Goal: Information Seeking & Learning: Learn about a topic

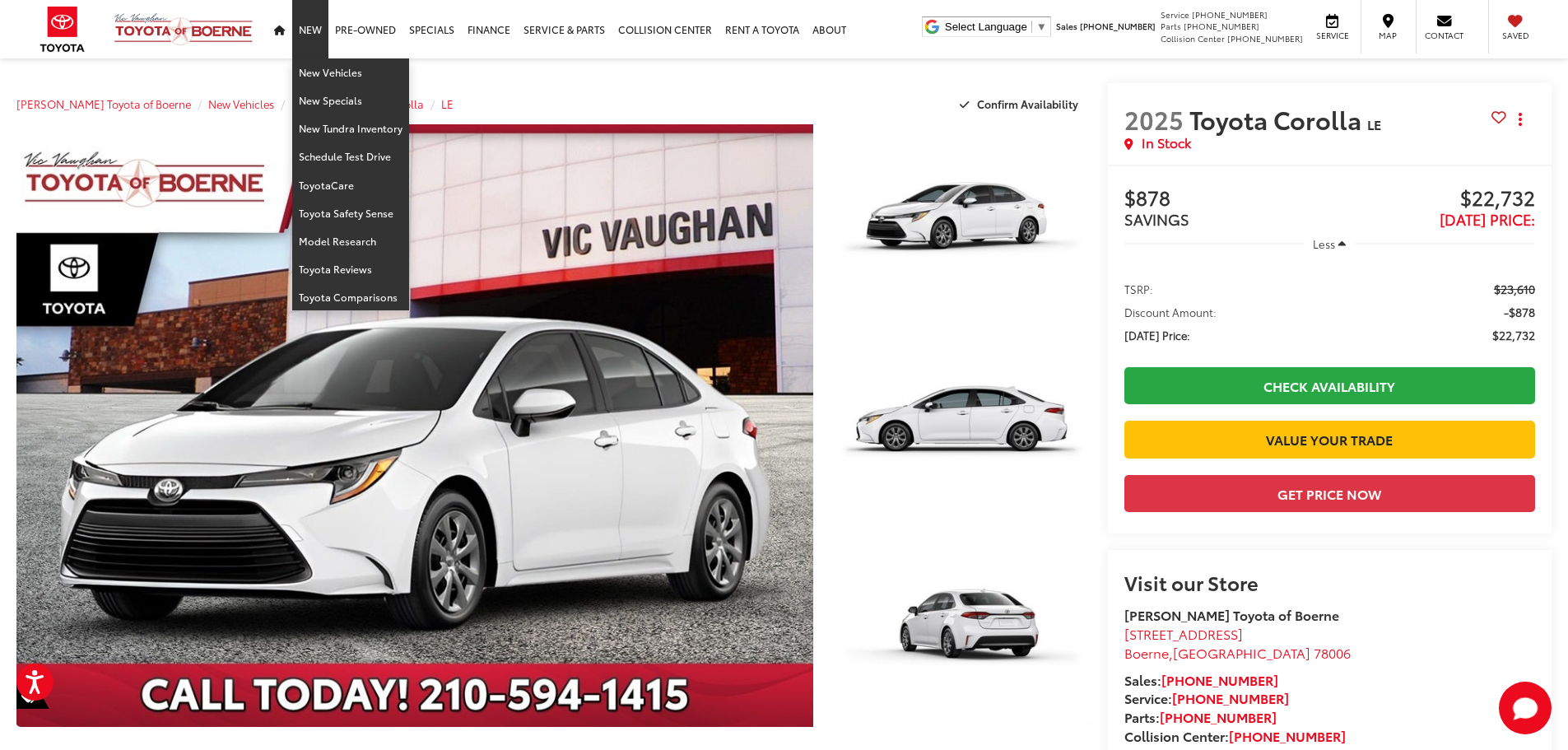
click at [325, 56] on link "New" at bounding box center [310, 29] width 36 height 58
click at [316, 68] on link "New Vehicles" at bounding box center [350, 72] width 117 height 28
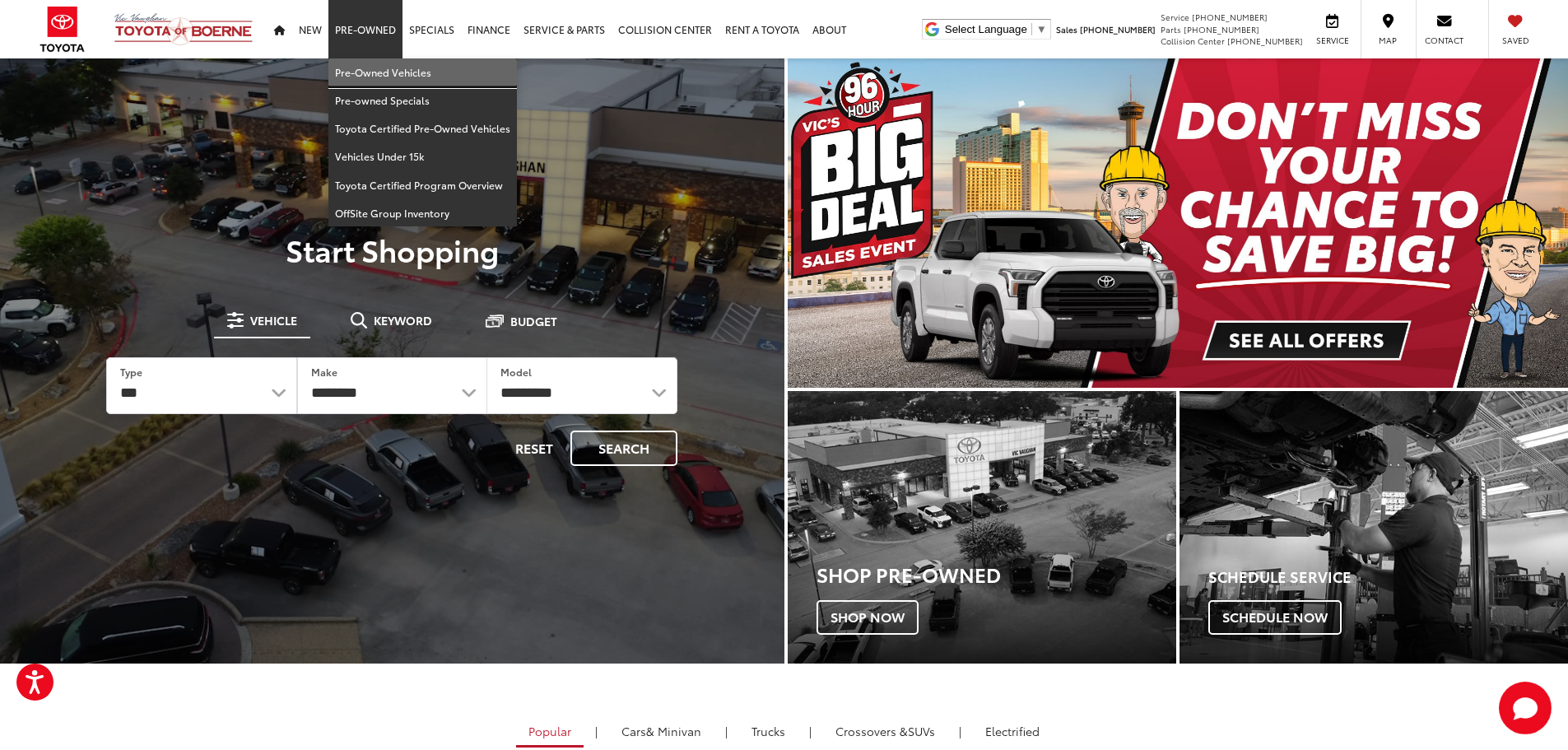
click at [394, 60] on link "Pre-Owned Vehicles" at bounding box center [423, 72] width 189 height 28
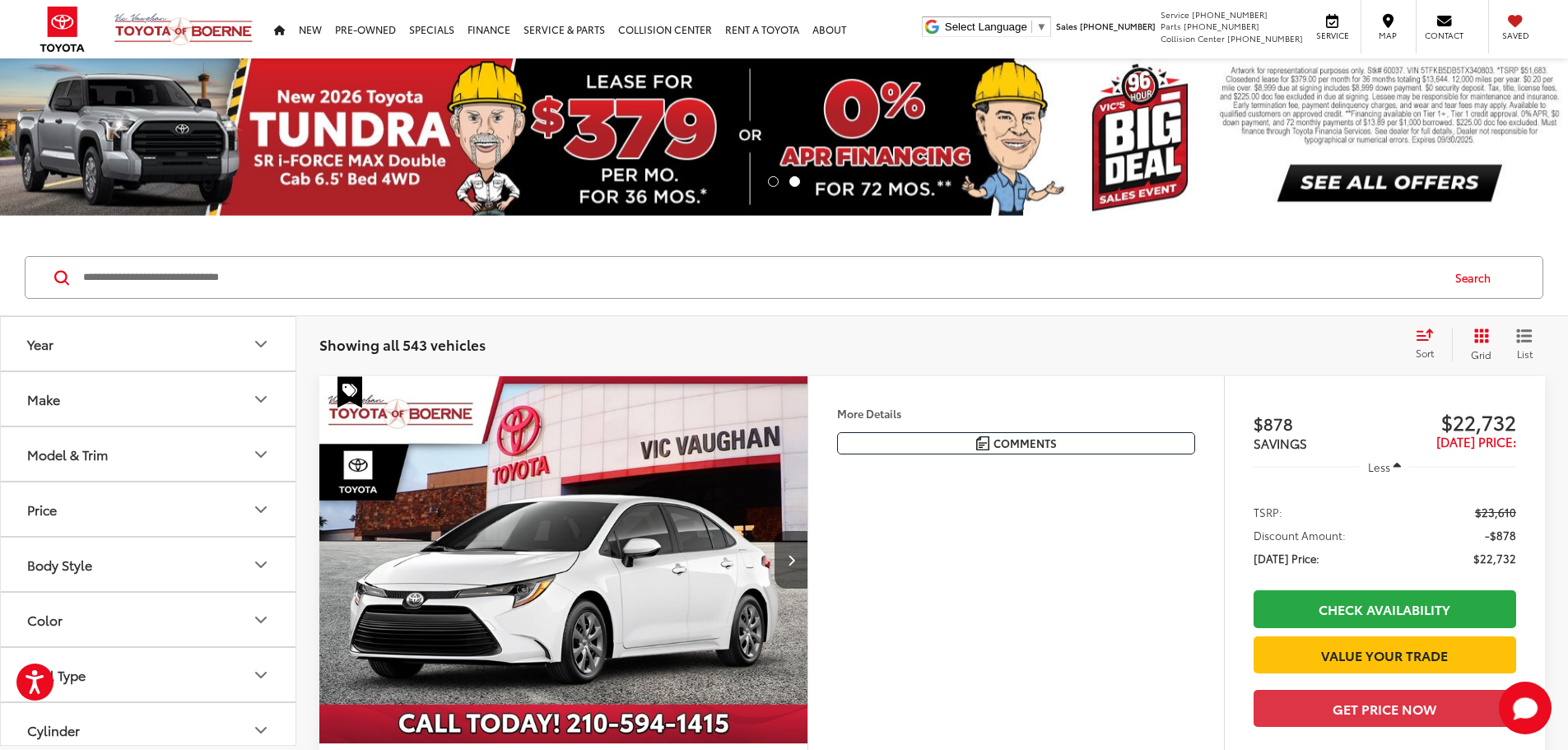
click at [622, 271] on input "Search by Make, Model, or Keyword" at bounding box center [760, 277] width 1358 height 40
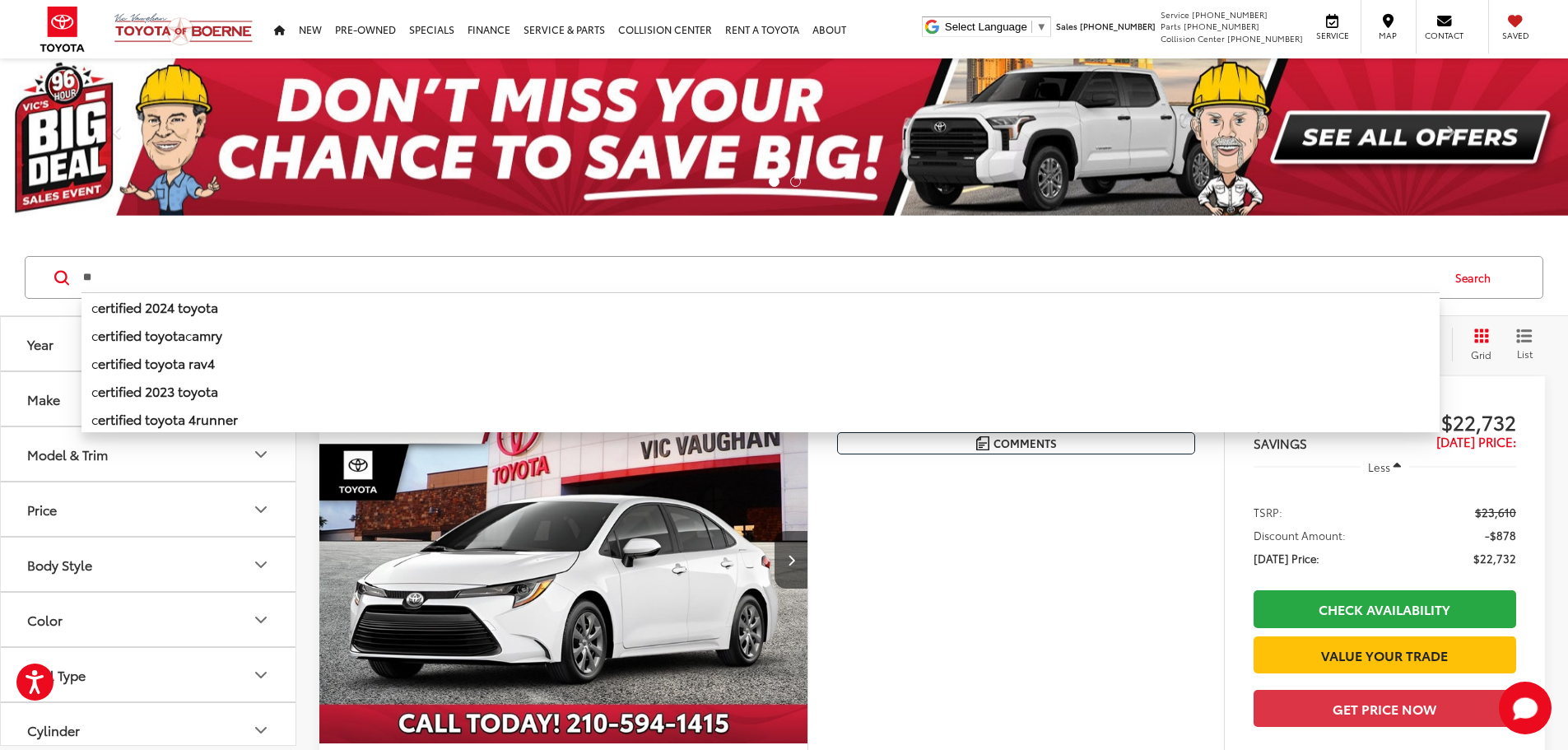
type input "*"
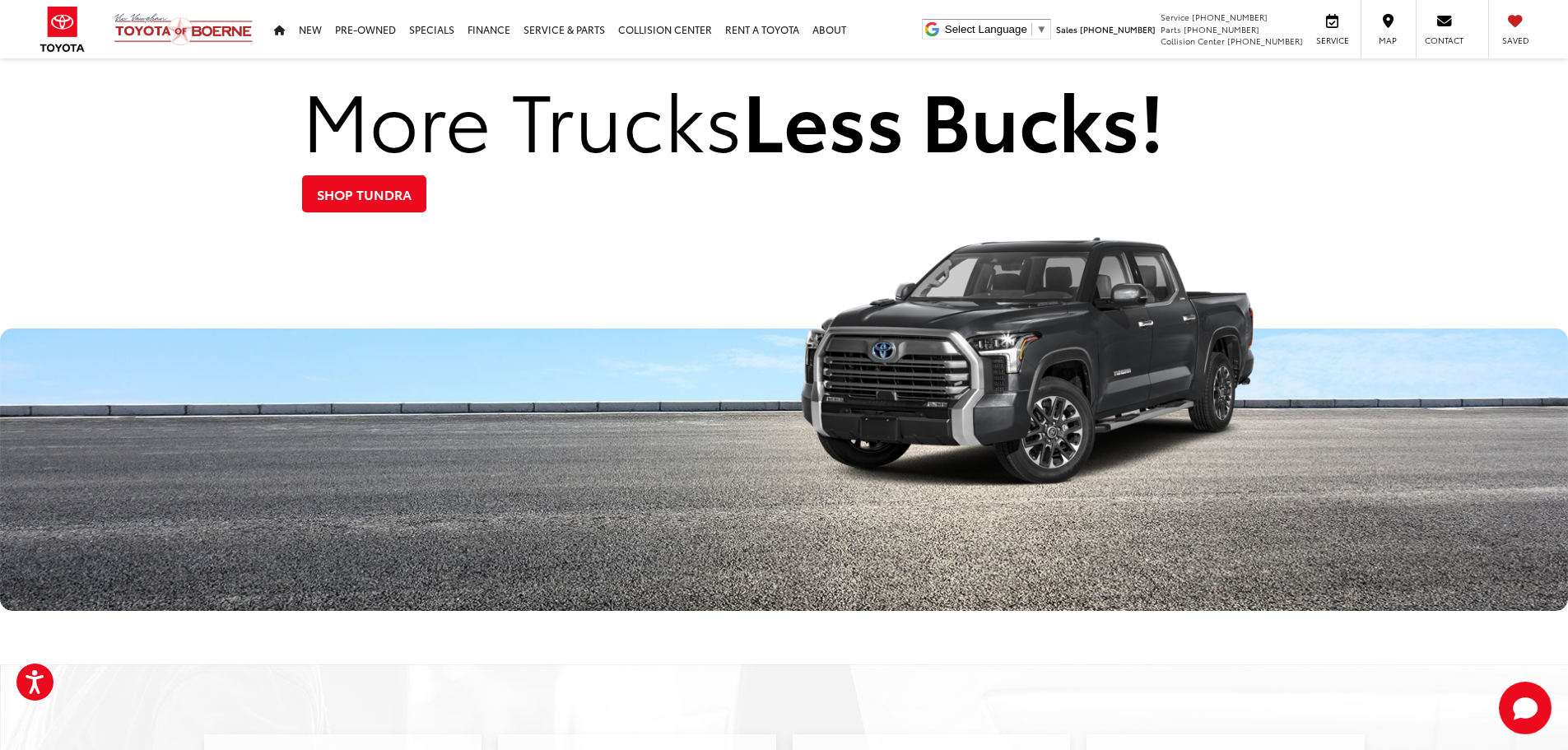
scroll to position [2224, 0]
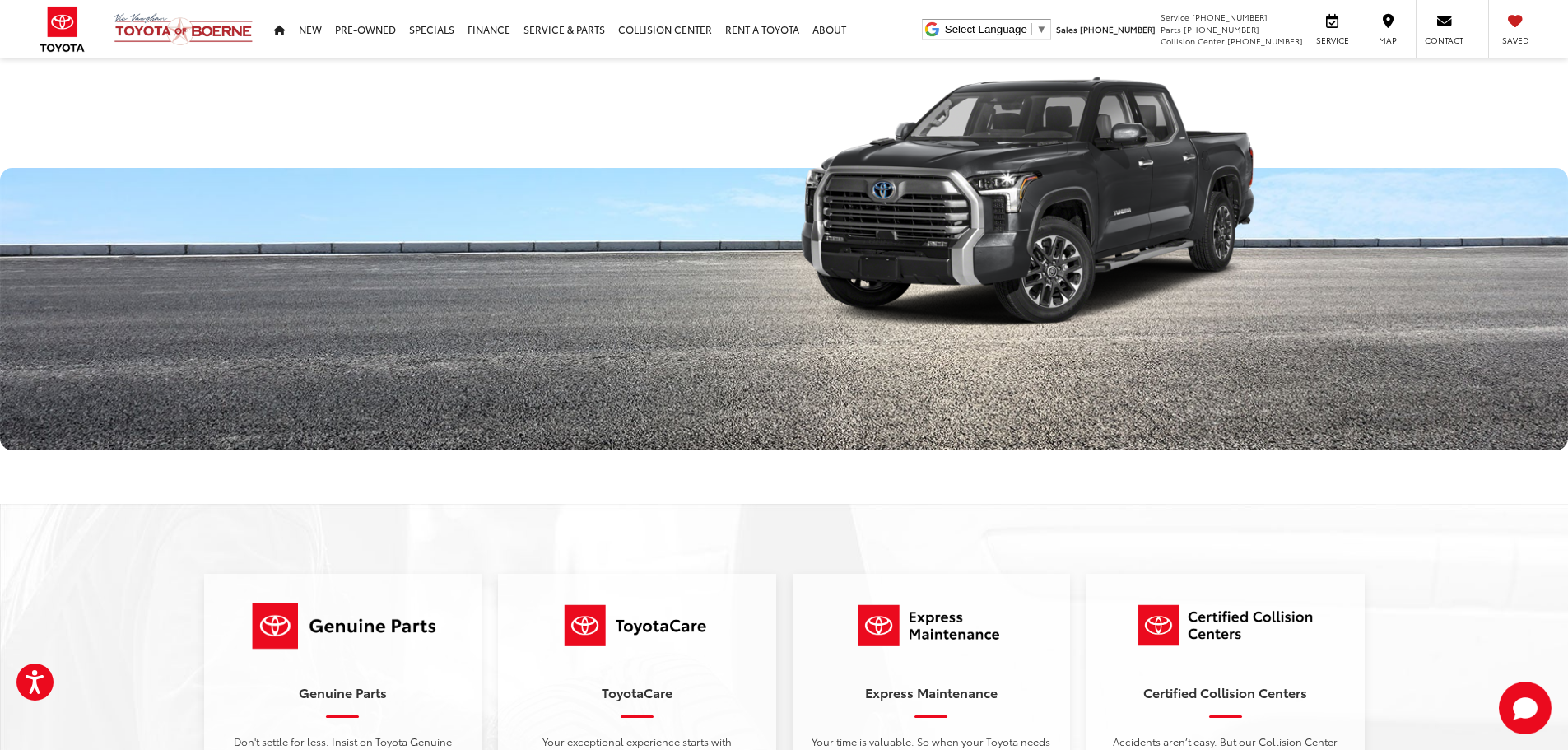
drag, startPoint x: 825, startPoint y: 466, endPoint x: 877, endPoint y: 462, distance: 52.2
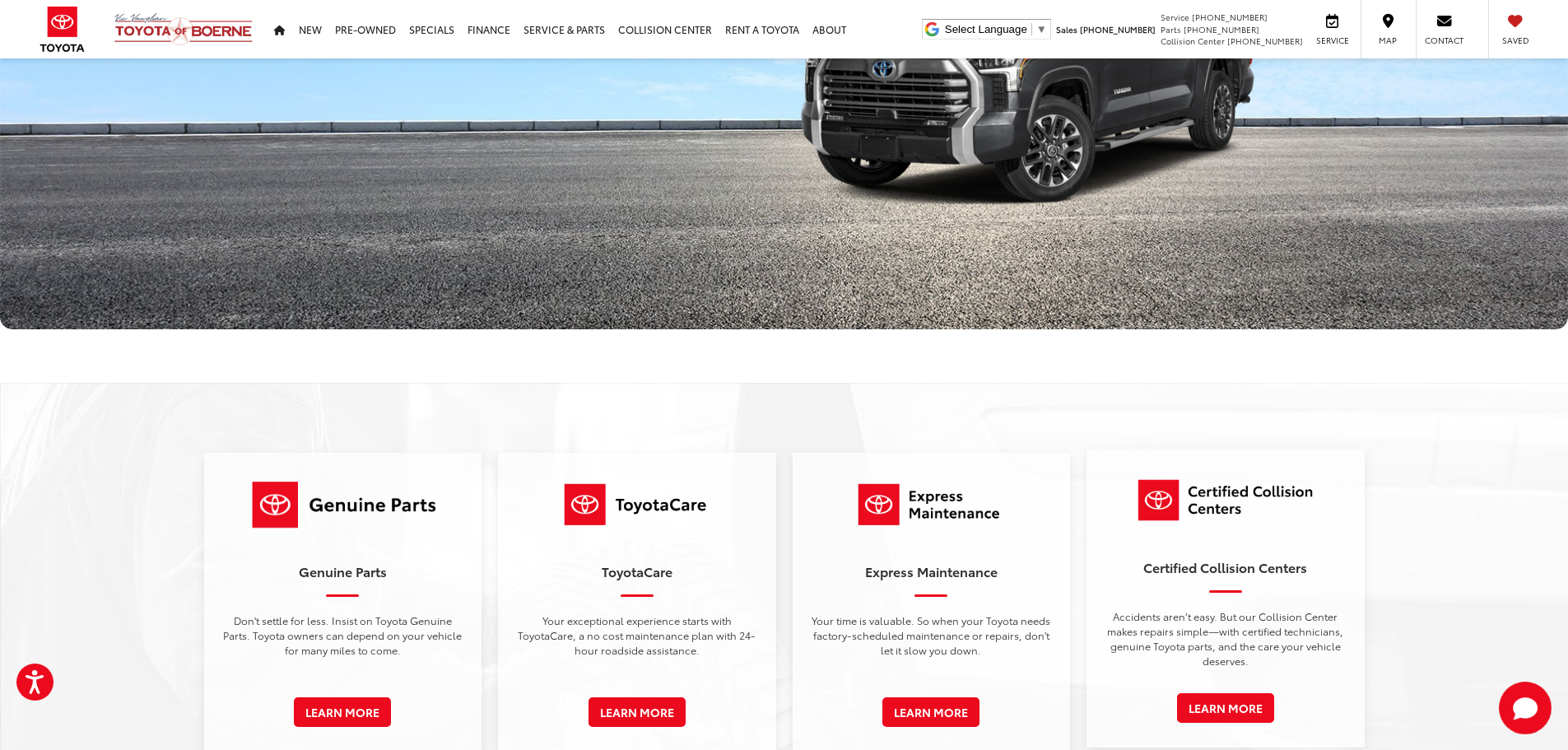
scroll to position [2471, 0]
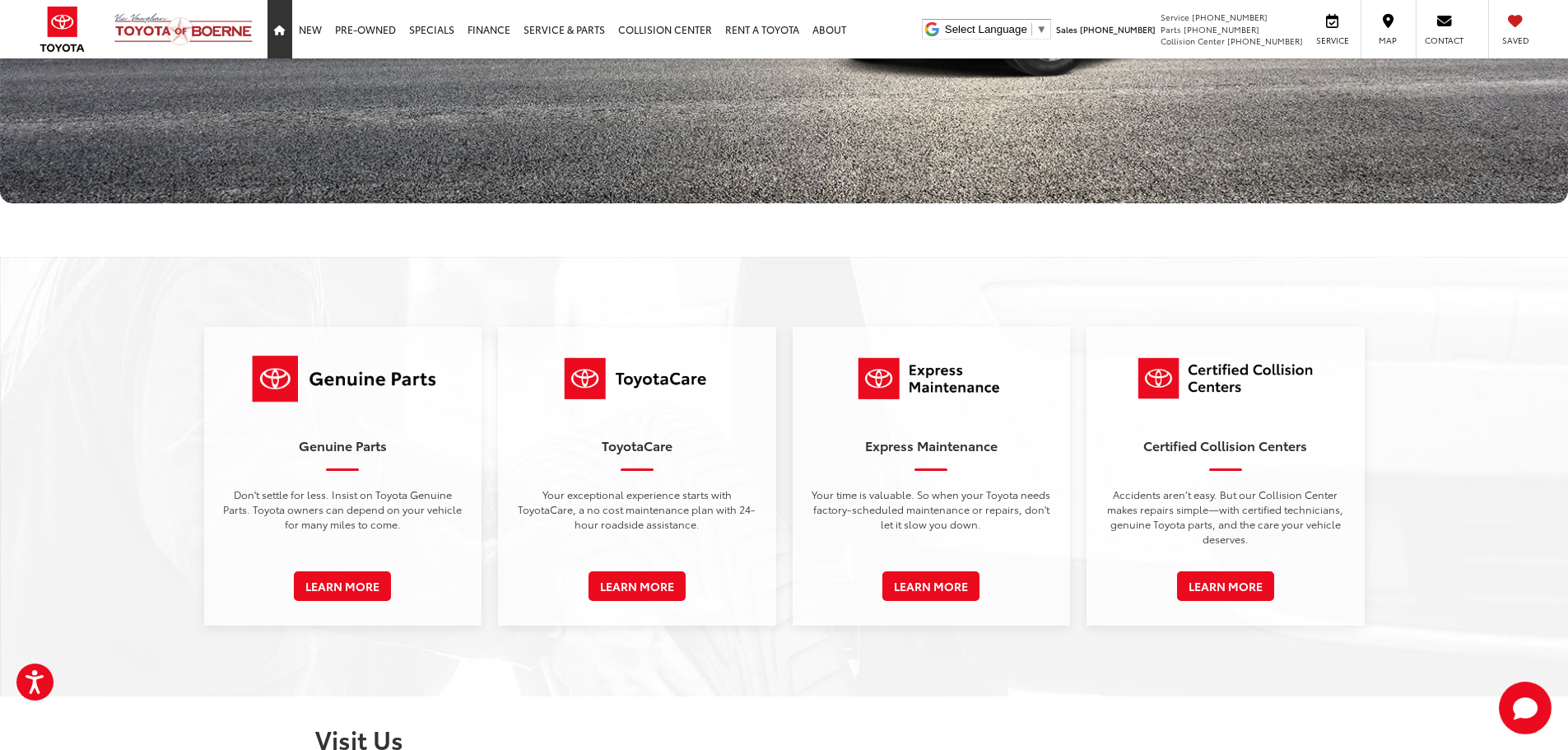
click at [276, 38] on link "Home" at bounding box center [281, 29] width 25 height 58
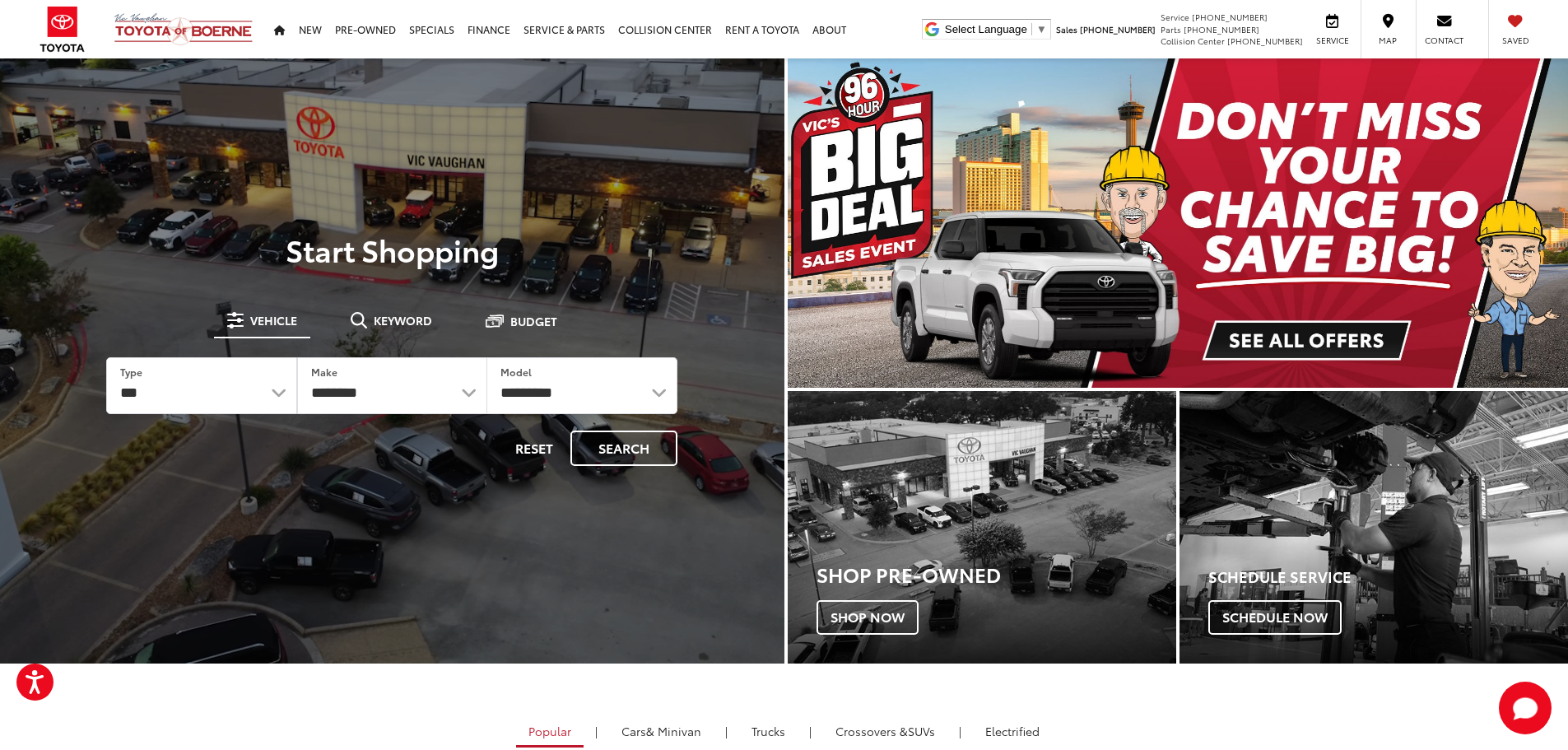
drag, startPoint x: 467, startPoint y: 363, endPoint x: 497, endPoint y: 364, distance: 30.0
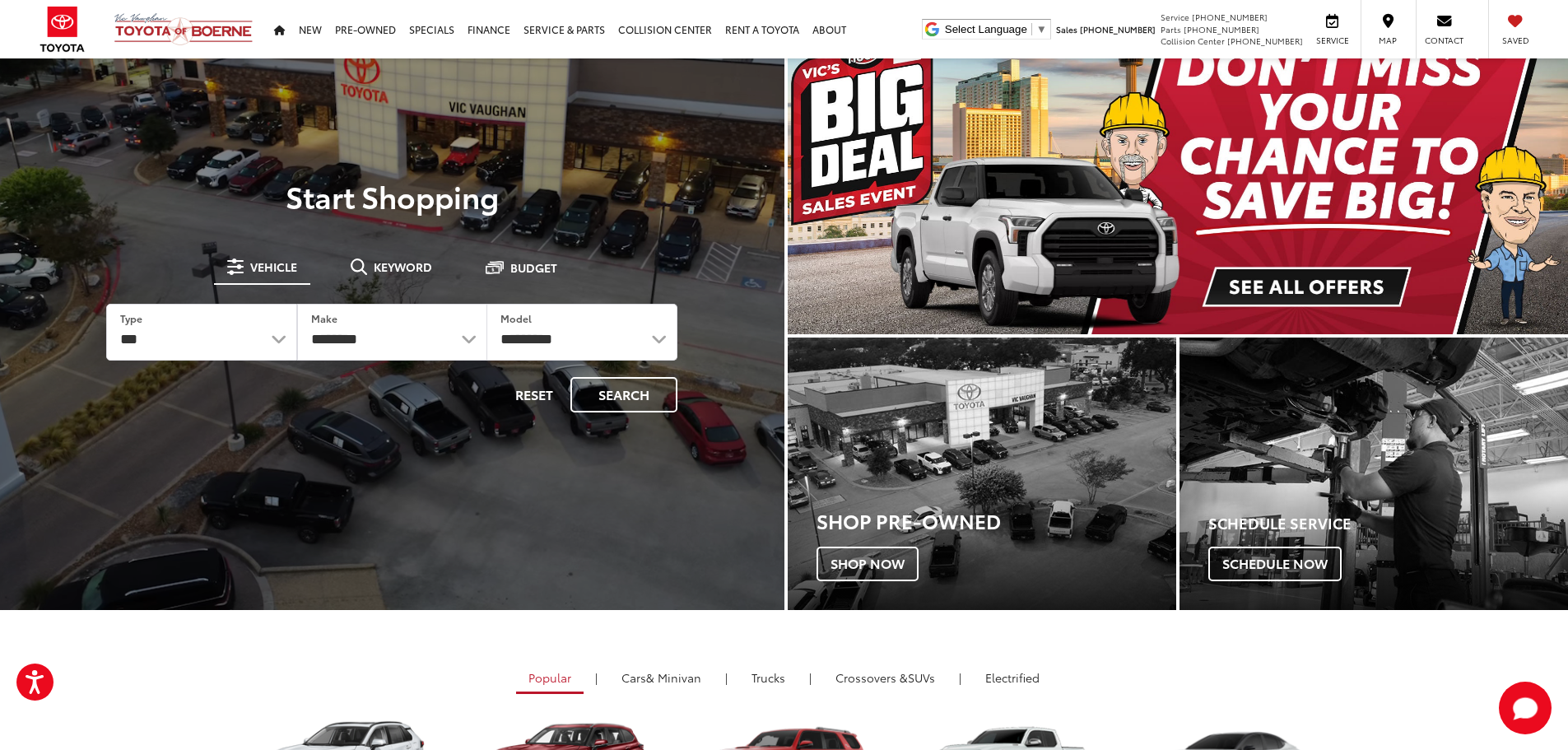
scroll to position [82, 0]
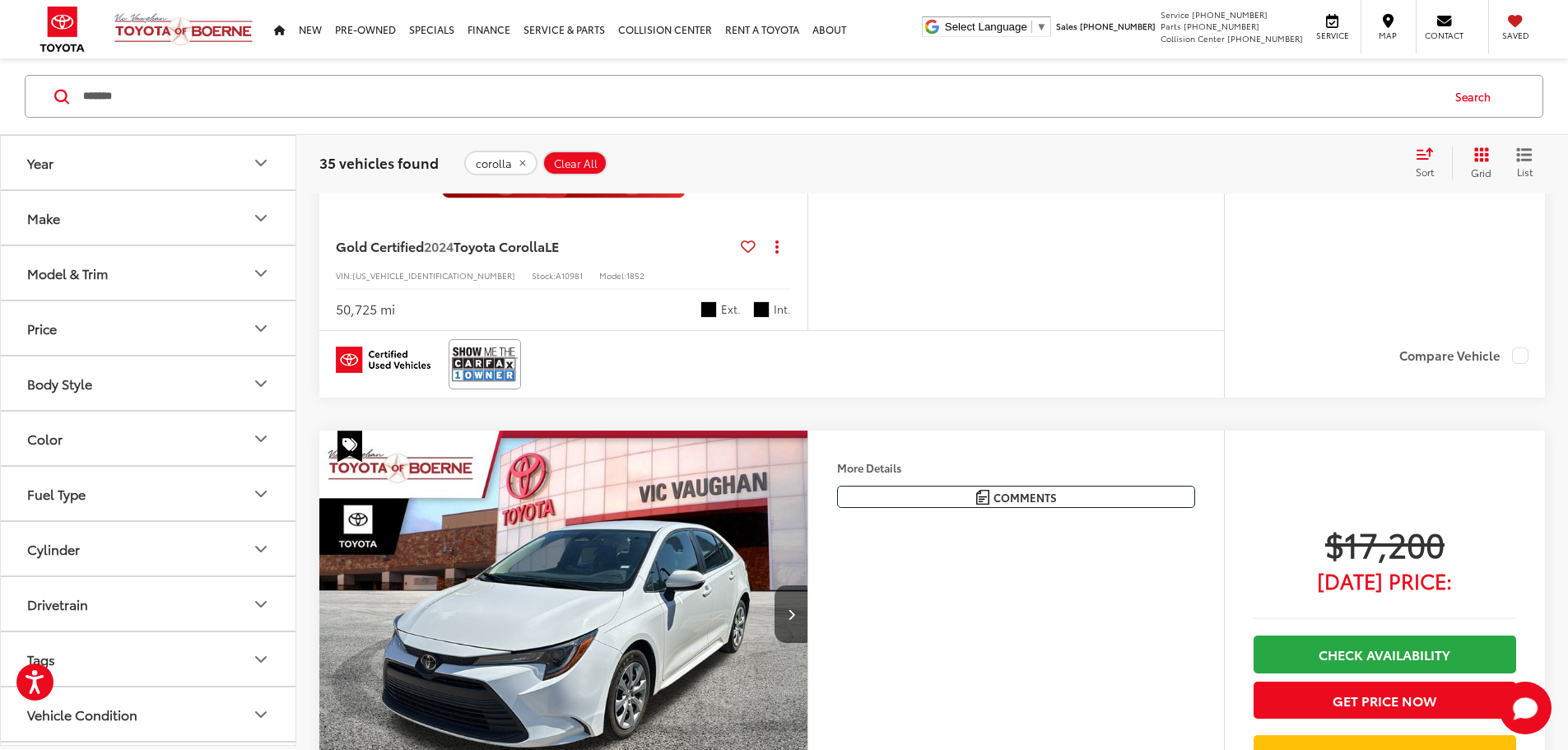
scroll to position [2639, 0]
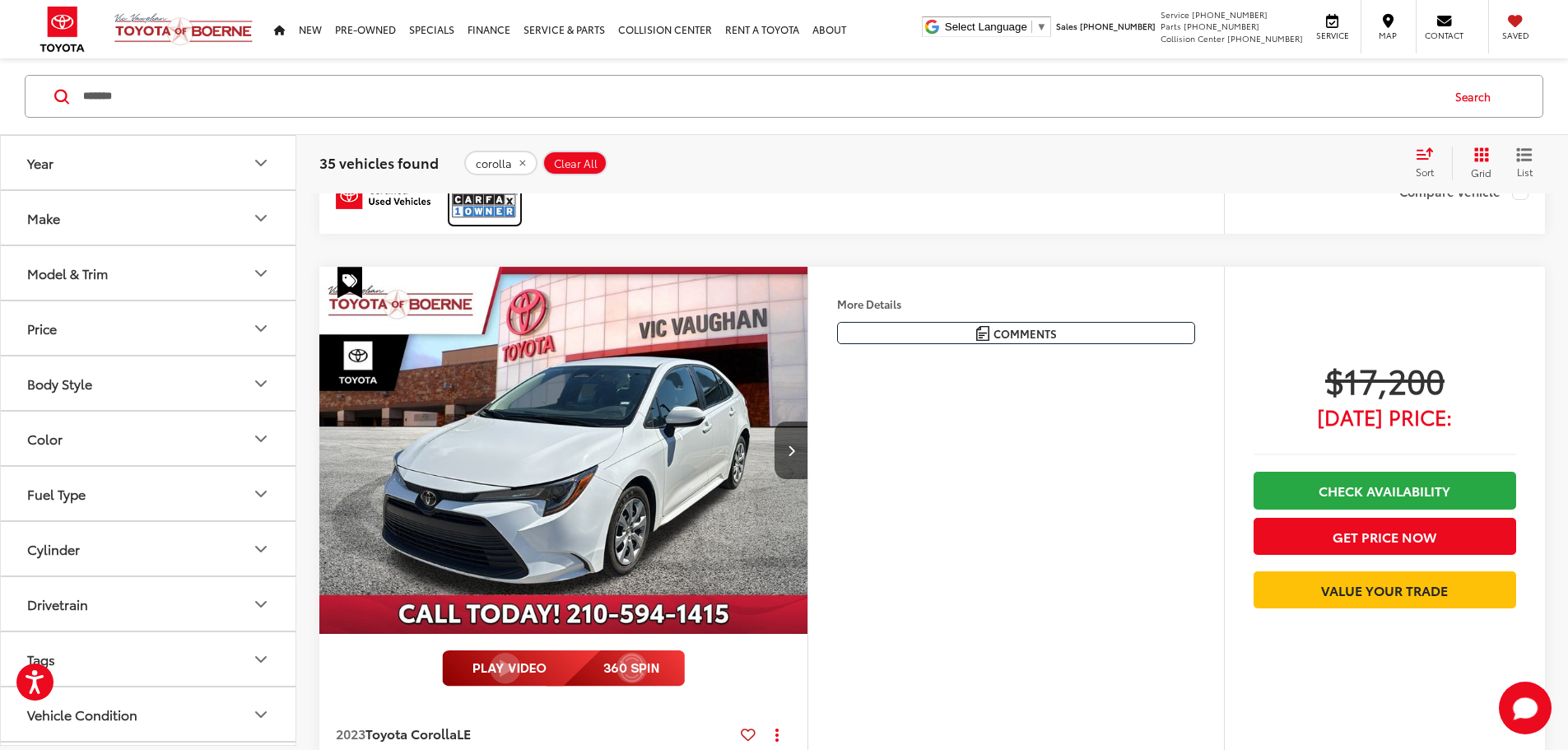
click at [488, 223] on img at bounding box center [485, 200] width 66 height 44
